Goal: Transaction & Acquisition: Purchase product/service

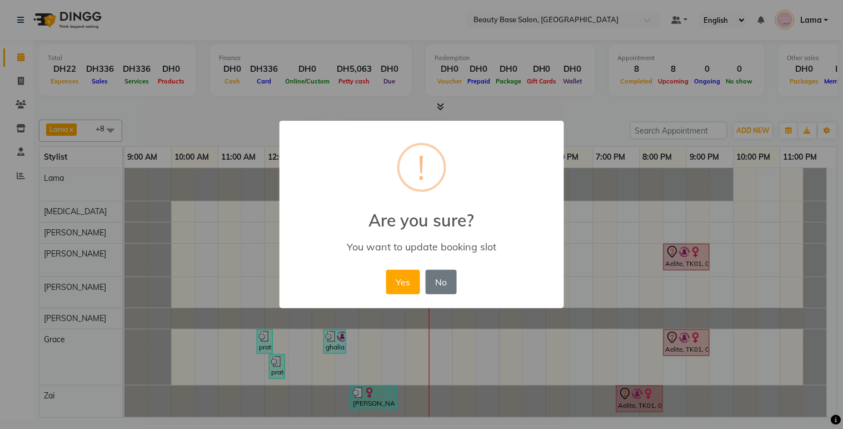
scroll to position [43, 0]
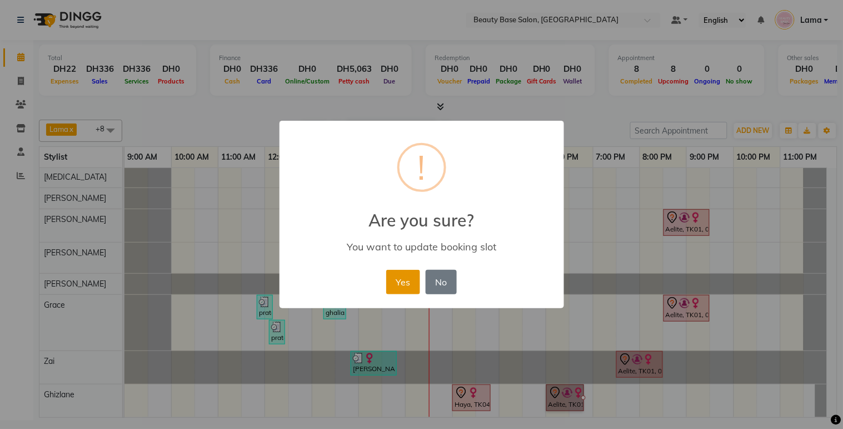
click at [406, 291] on button "Yes" at bounding box center [403, 282] width 34 height 24
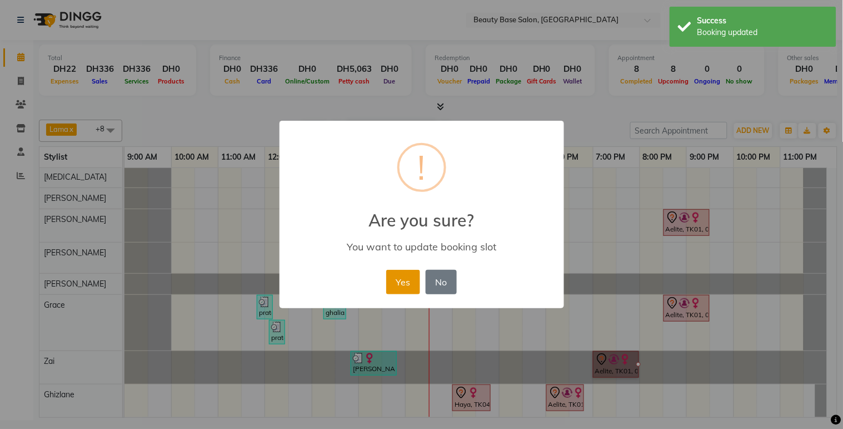
click at [407, 291] on button "Yes" at bounding box center [403, 282] width 34 height 24
click at [404, 292] on button "Yes" at bounding box center [403, 282] width 34 height 24
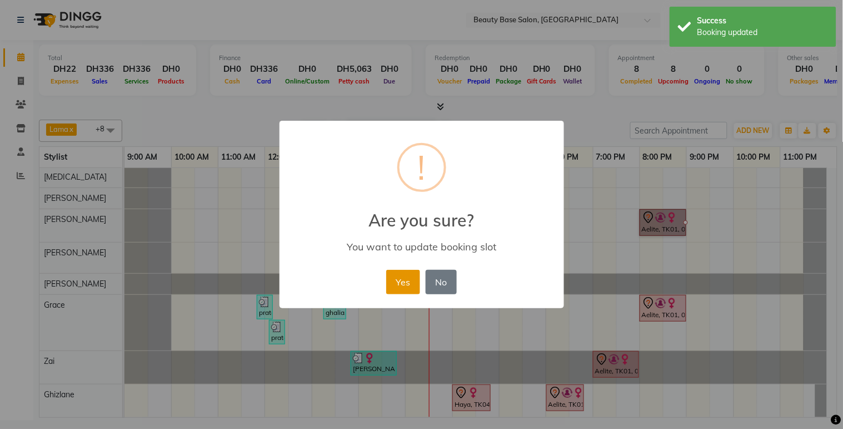
click at [407, 291] on button "Yes" at bounding box center [403, 282] width 34 height 24
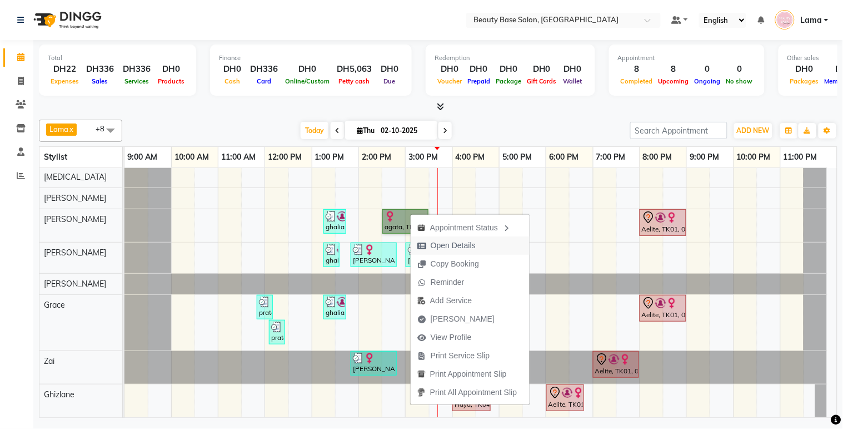
click at [461, 242] on span "Open Details" at bounding box center [453, 246] width 45 height 12
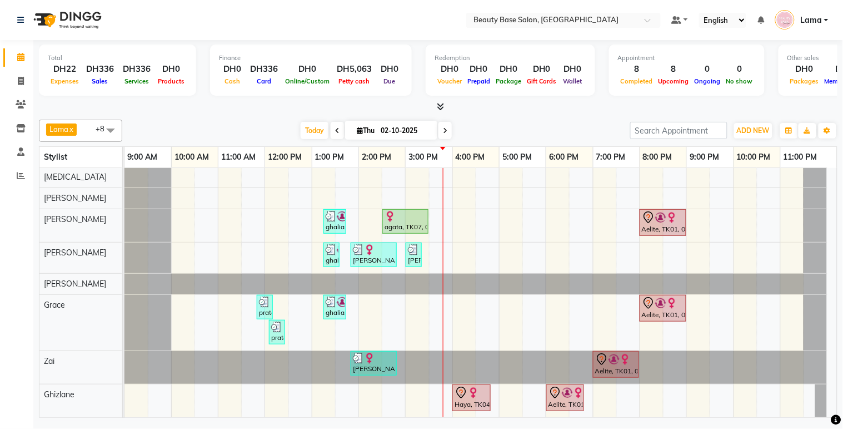
click at [404, 211] on div at bounding box center [406, 216] width 42 height 11
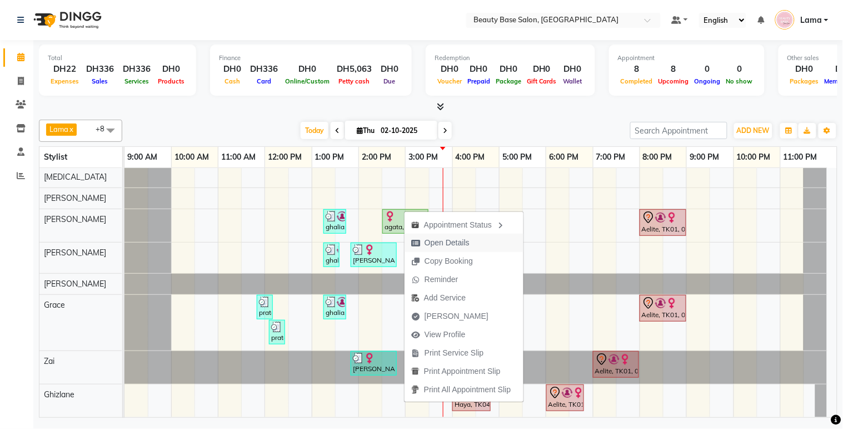
click at [457, 237] on span "Open Details" at bounding box center [447, 243] width 45 height 12
select select "1"
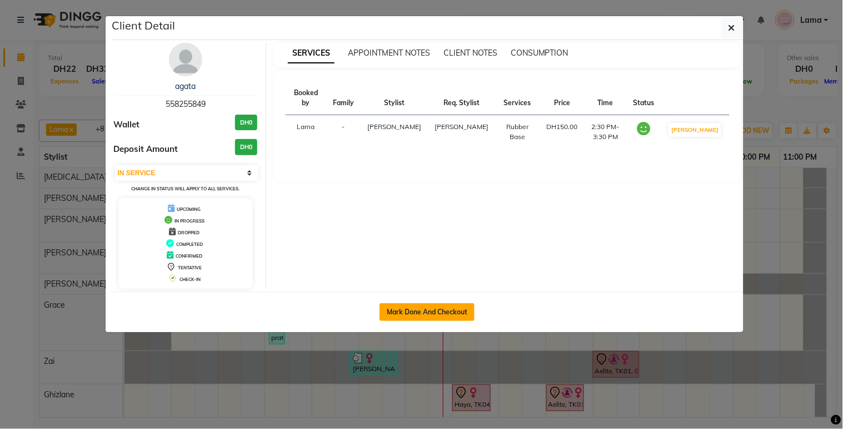
click at [443, 314] on button "Mark Done And Checkout" at bounding box center [427, 312] width 95 height 18
select select "service"
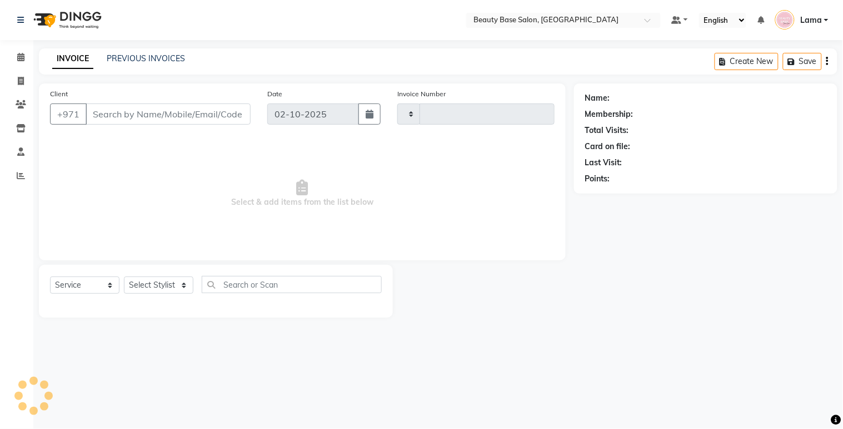
type input "2435"
select select "813"
type input "558255849"
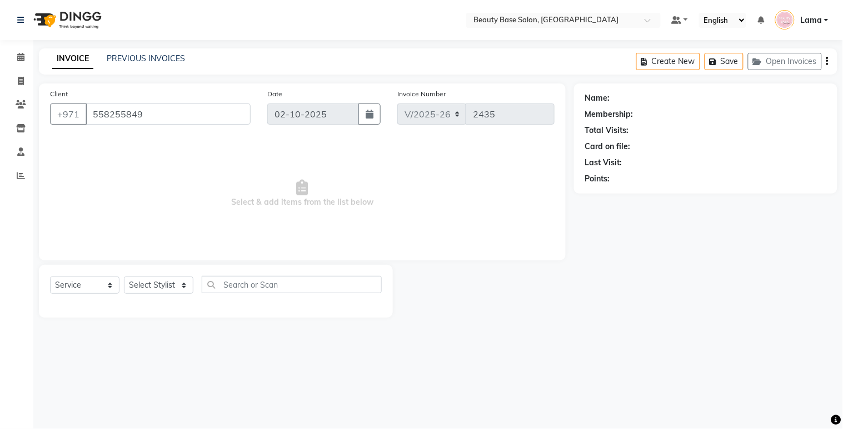
select select "30434"
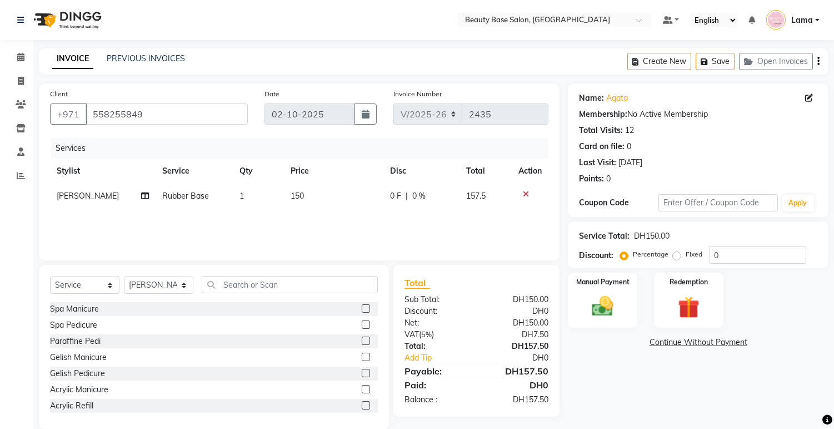
click at [186, 201] on td "Rubber Base" at bounding box center [194, 195] width 77 height 25
select select "30434"
click at [232, 199] on span at bounding box center [233, 200] width 22 height 21
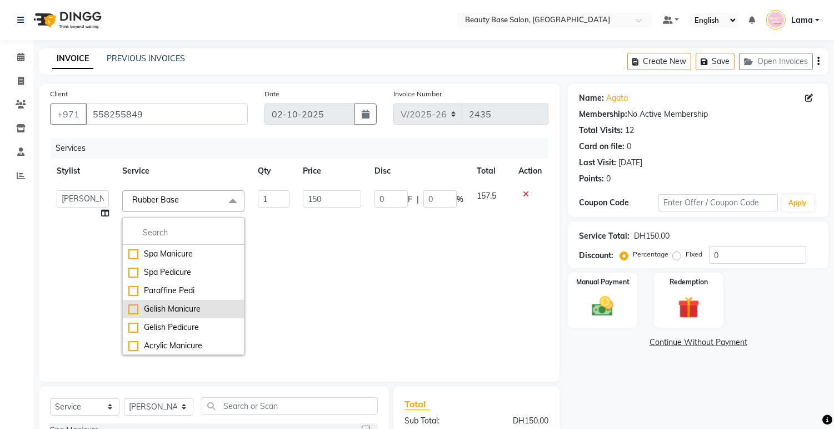
click at [179, 308] on div "Gelish Manicure" at bounding box center [183, 309] width 110 height 12
checkbox input "true"
checkbox input "false"
type input "100"
click at [212, 210] on span "Gelish Manicure x" at bounding box center [183, 201] width 122 height 22
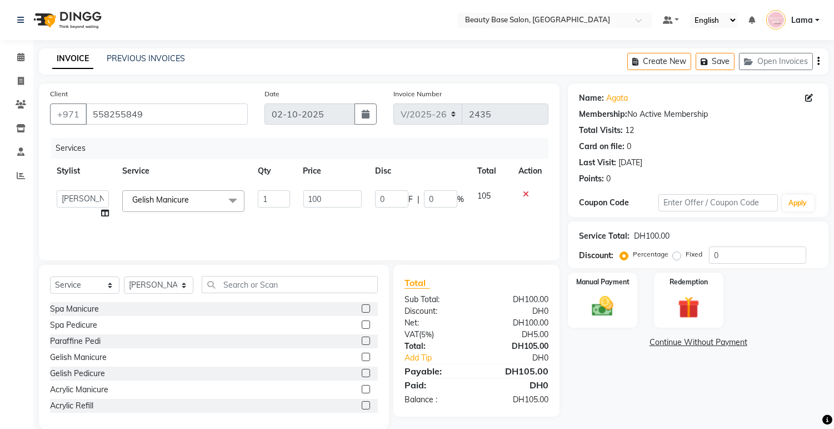
click at [686, 256] on label "Fixed" at bounding box center [694, 254] width 17 height 10
click at [679, 256] on input "Fixed" at bounding box center [679, 254] width 8 height 8
radio input "true"
click at [606, 304] on img at bounding box center [603, 306] width 37 height 26
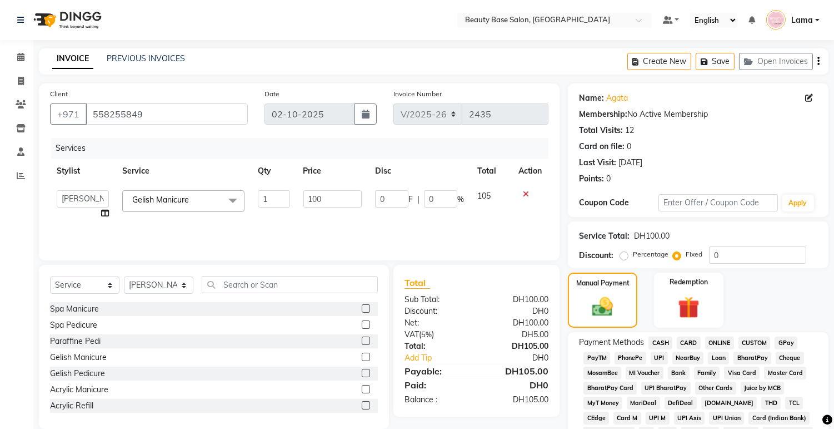
click at [685, 338] on span "CARD" at bounding box center [689, 342] width 24 height 13
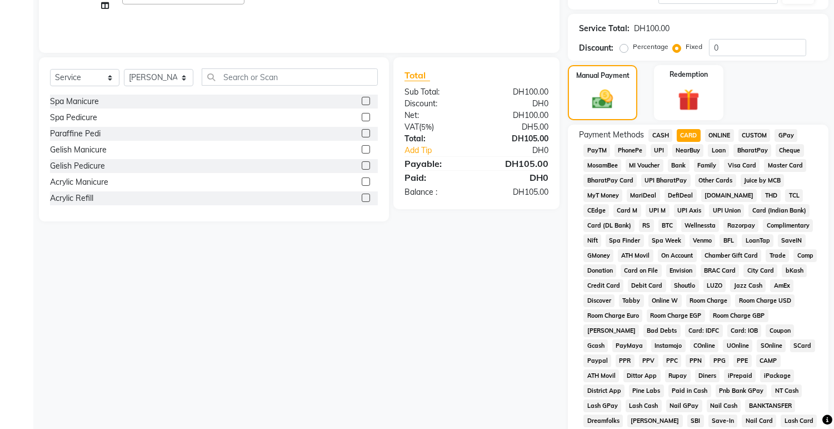
scroll to position [313, 0]
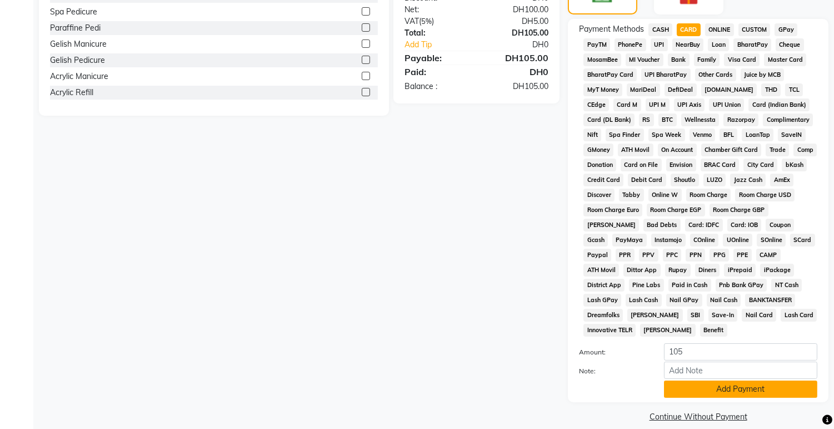
click at [756, 380] on button "Add Payment" at bounding box center [740, 388] width 153 height 17
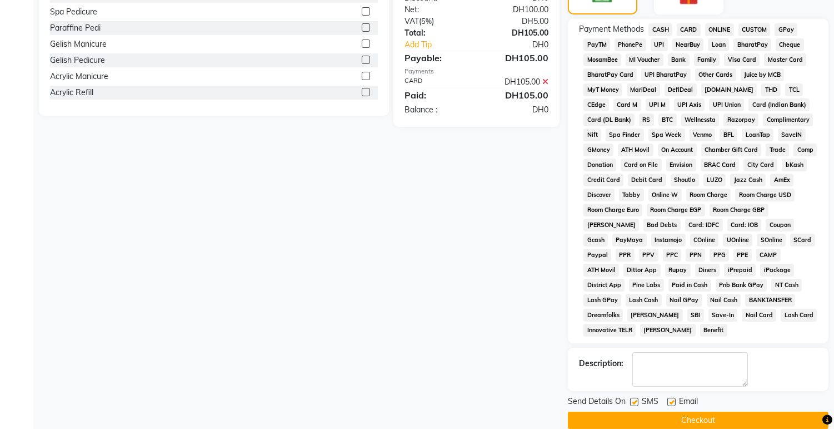
click at [731, 411] on button "Checkout" at bounding box center [698, 419] width 261 height 17
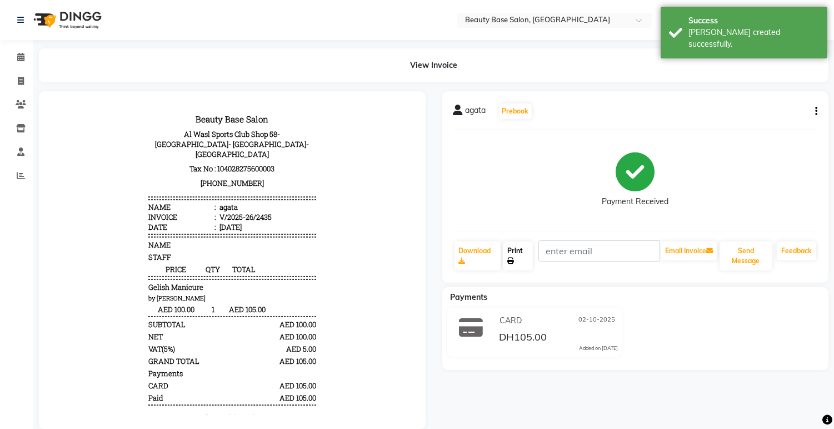
click at [510, 252] on link "Print" at bounding box center [518, 255] width 30 height 29
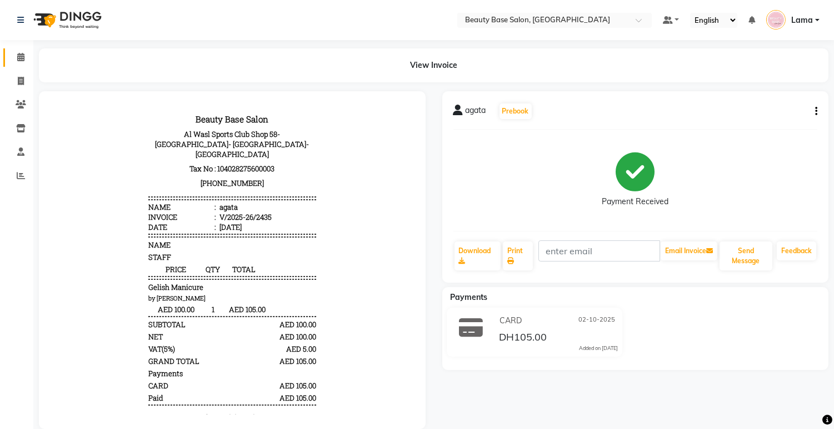
click at [19, 59] on icon at bounding box center [20, 57] width 7 height 8
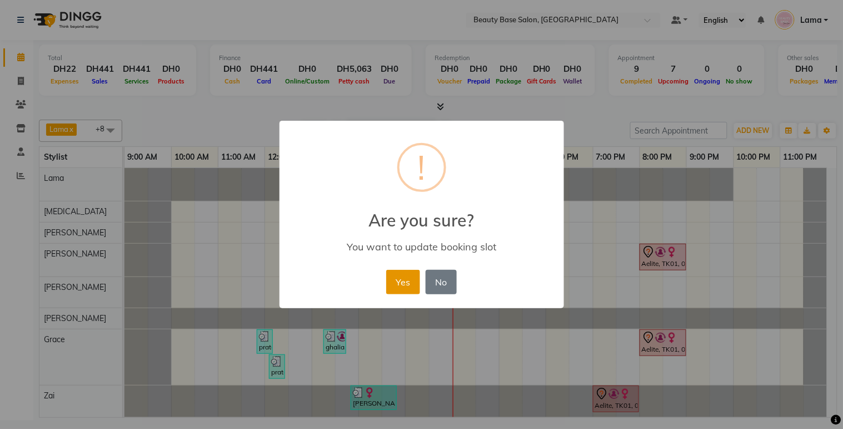
click at [401, 287] on button "Yes" at bounding box center [403, 282] width 34 height 24
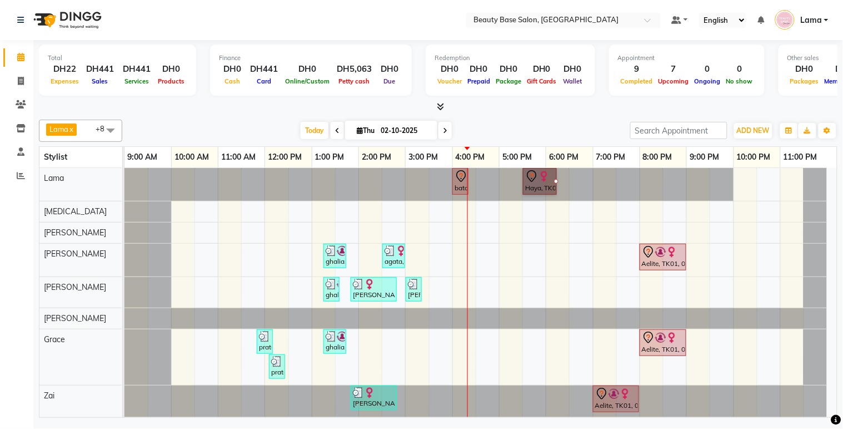
click at [461, 175] on icon at bounding box center [461, 176] width 13 height 13
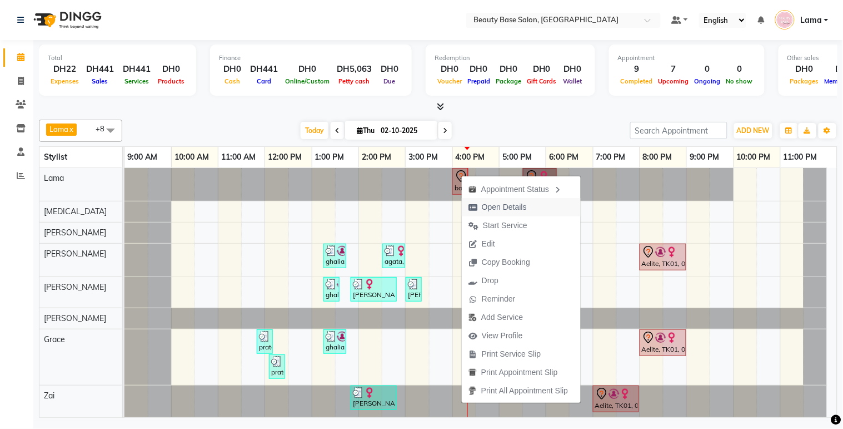
click at [501, 198] on span "Open Details" at bounding box center [498, 207] width 72 height 18
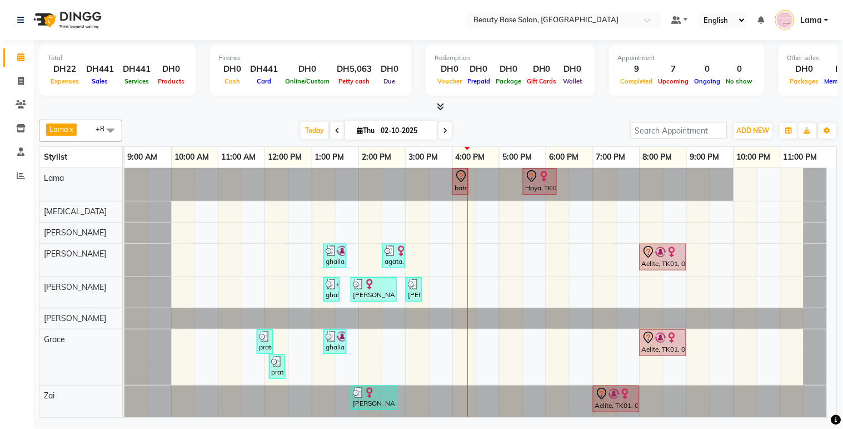
click at [469, 186] on div at bounding box center [428, 184] width 609 height 33
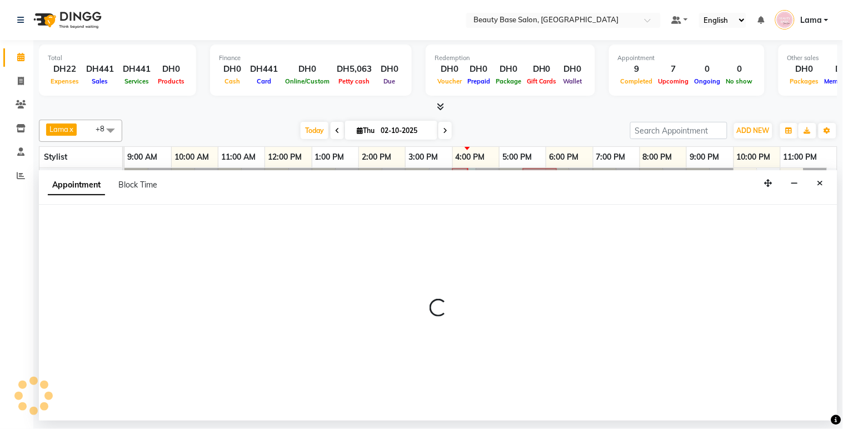
select select "13437"
select select "tentative"
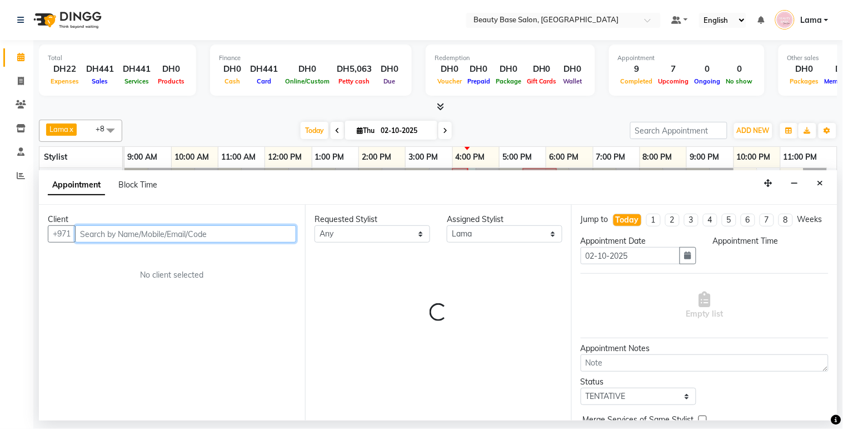
select select "960"
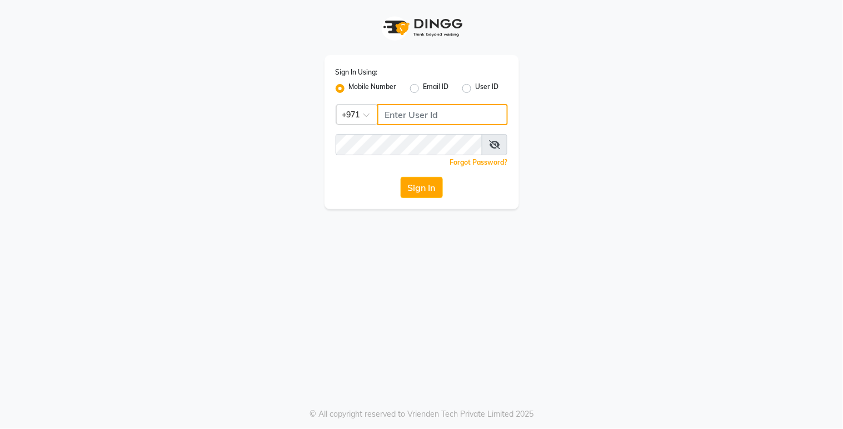
type input "527263343"
click at [428, 184] on button "Sign In" at bounding box center [422, 187] width 42 height 21
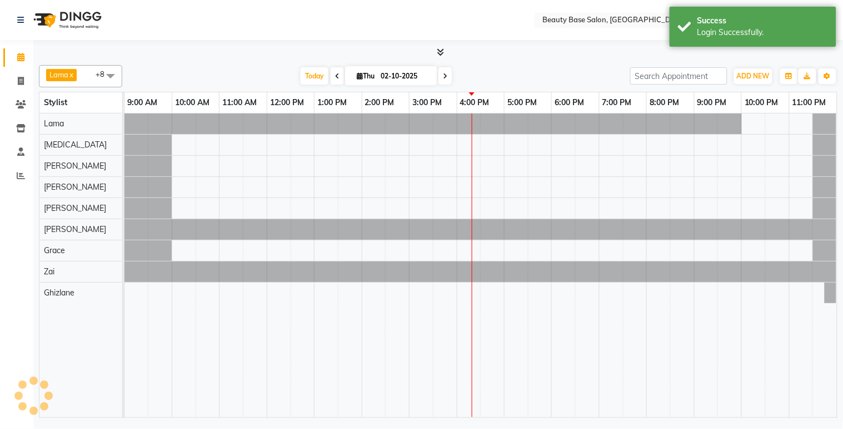
select select "en"
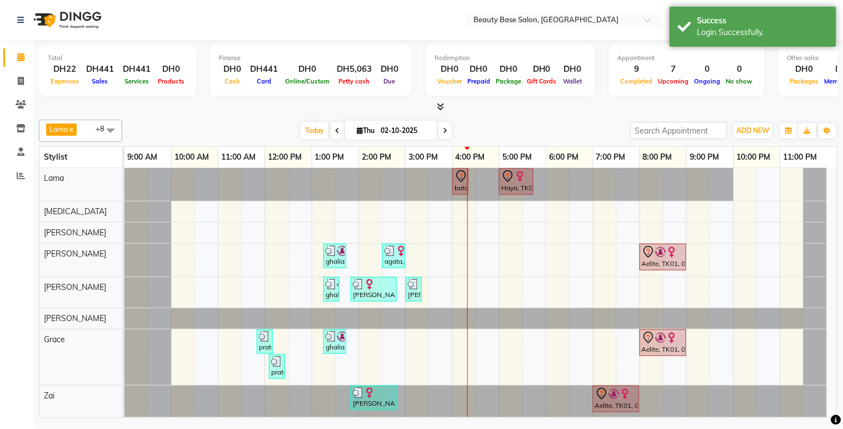
click at [455, 184] on div "batol, TK06, 04:00 PM-04:20 PM, eyebrow" at bounding box center [461, 181] width 14 height 23
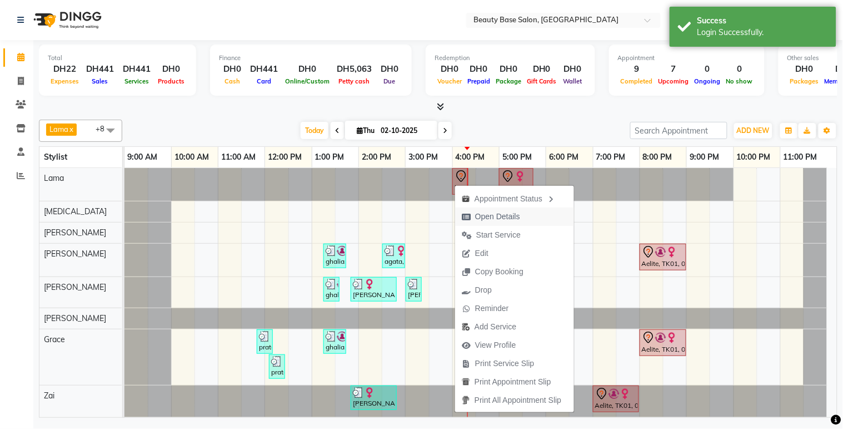
click at [506, 221] on span "Open Details" at bounding box center [497, 217] width 45 height 12
select select "7"
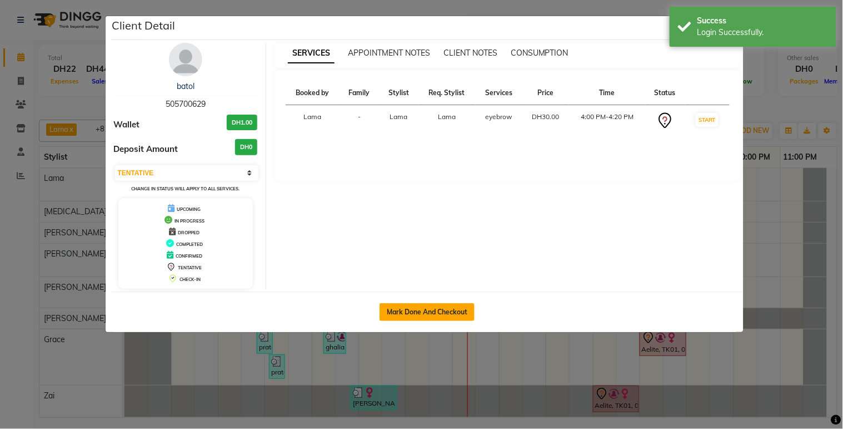
click at [443, 313] on button "Mark Done And Checkout" at bounding box center [427, 312] width 95 height 18
select select "service"
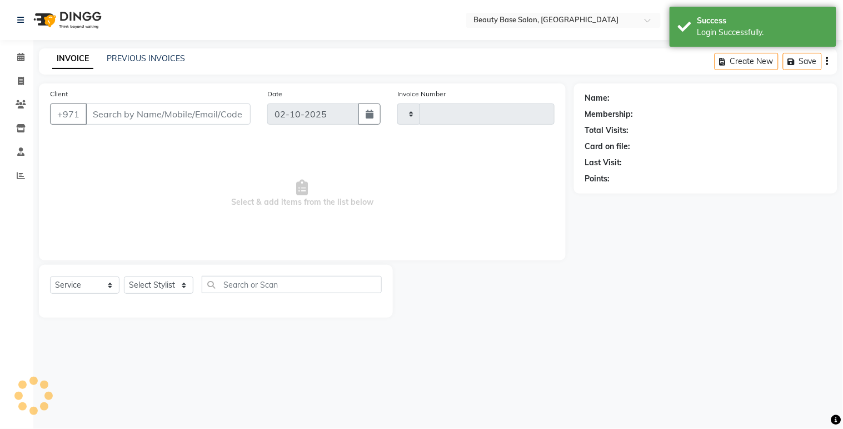
type input "2436"
select select "813"
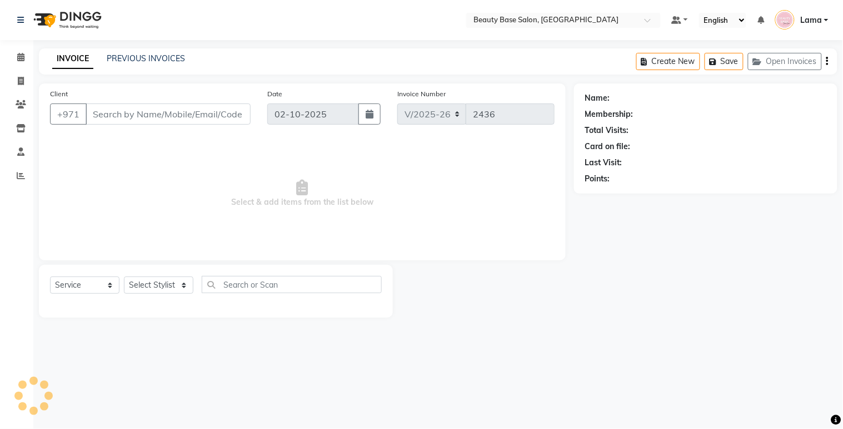
type input "505700629"
select select "13437"
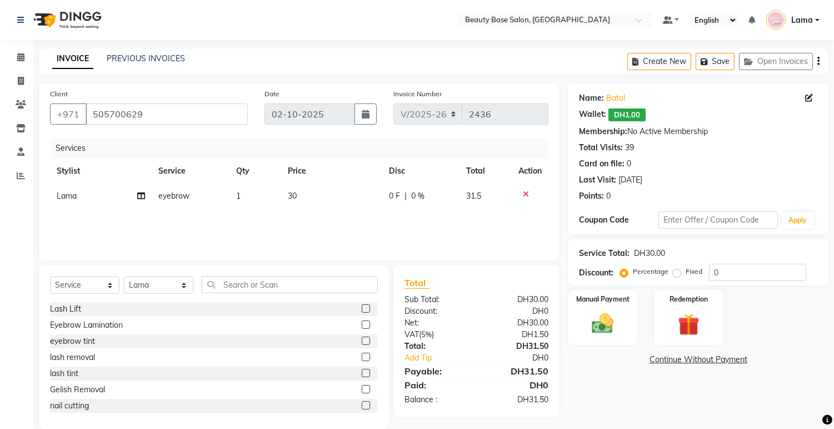
click at [686, 273] on label "Fixed" at bounding box center [694, 271] width 17 height 10
click at [679, 273] on input "Fixed" at bounding box center [679, 271] width 8 height 8
radio input "true"
click at [604, 320] on img at bounding box center [603, 324] width 37 height 26
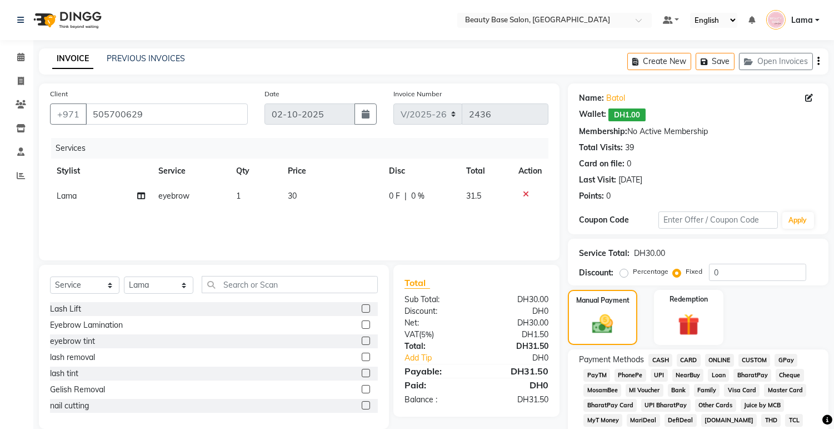
click at [698, 356] on span "CARD" at bounding box center [689, 359] width 24 height 13
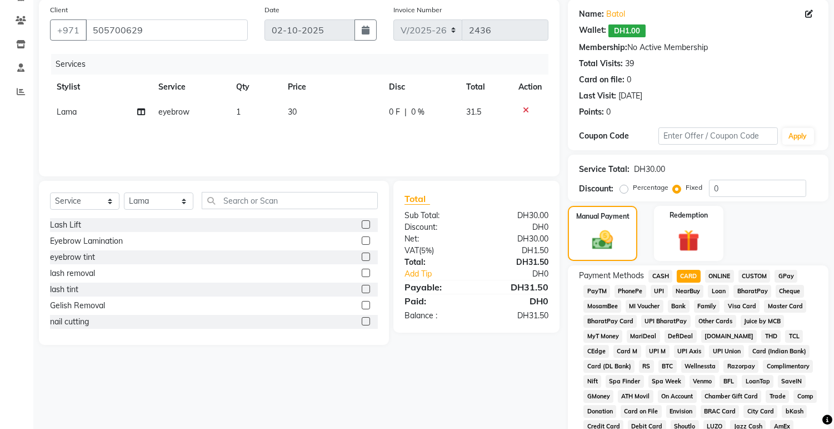
scroll to position [330, 0]
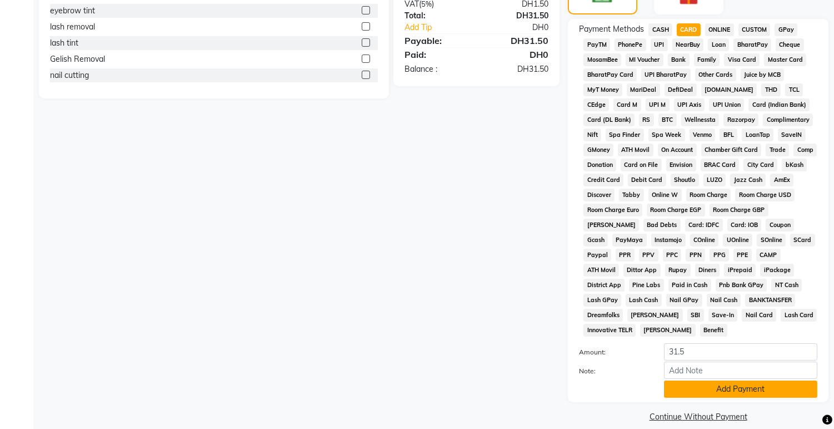
click at [736, 380] on button "Add Payment" at bounding box center [740, 388] width 153 height 17
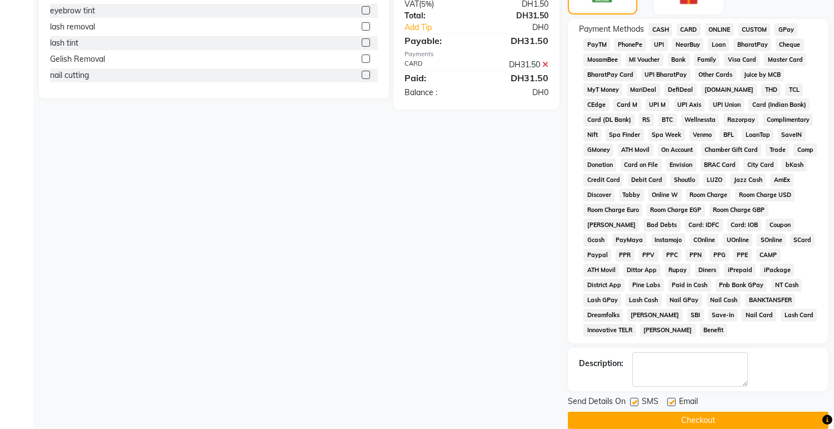
click at [728, 411] on button "Checkout" at bounding box center [698, 419] width 261 height 17
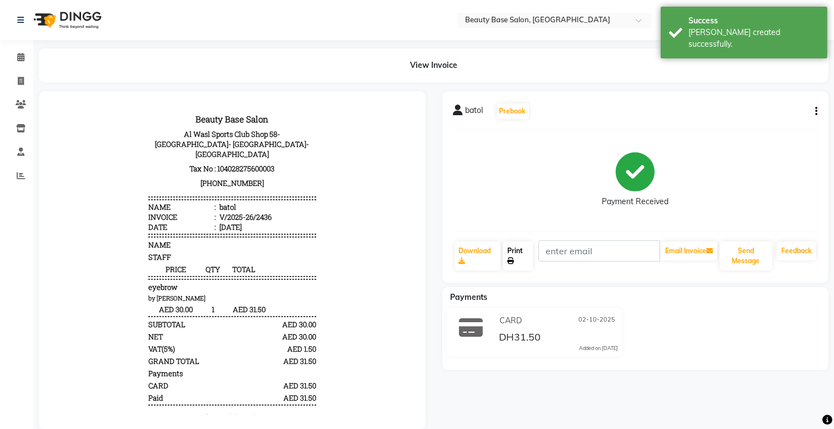
click at [515, 250] on link "Print" at bounding box center [518, 255] width 30 height 29
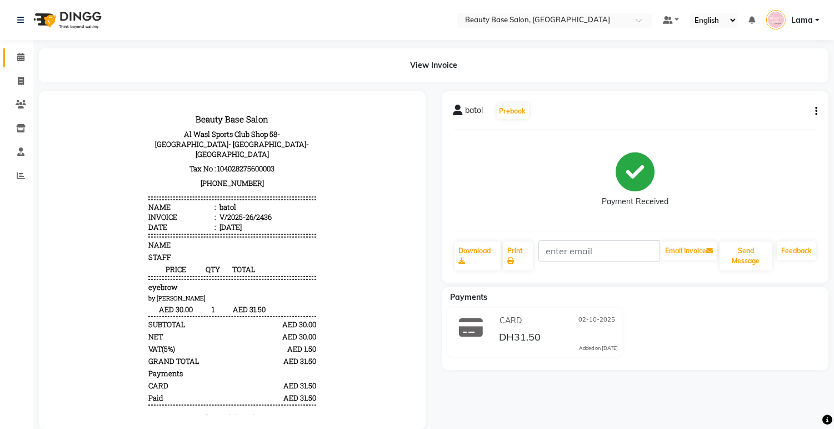
click at [25, 54] on span at bounding box center [20, 57] width 19 height 13
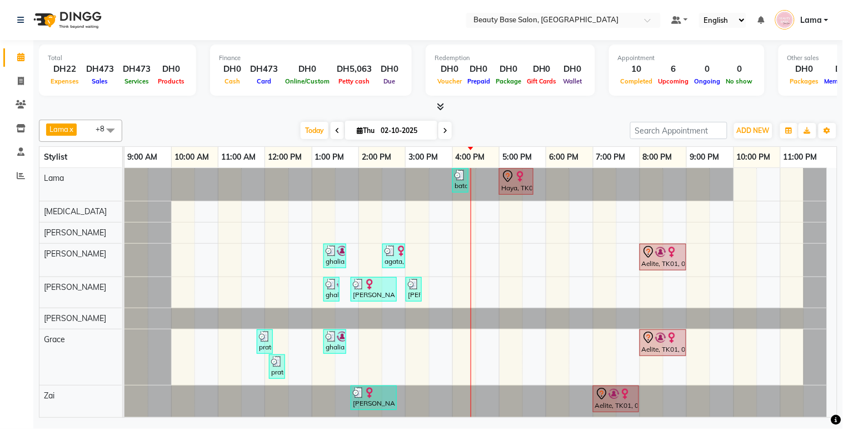
scroll to position [43, 0]
